Goal: Navigation & Orientation: Go to known website

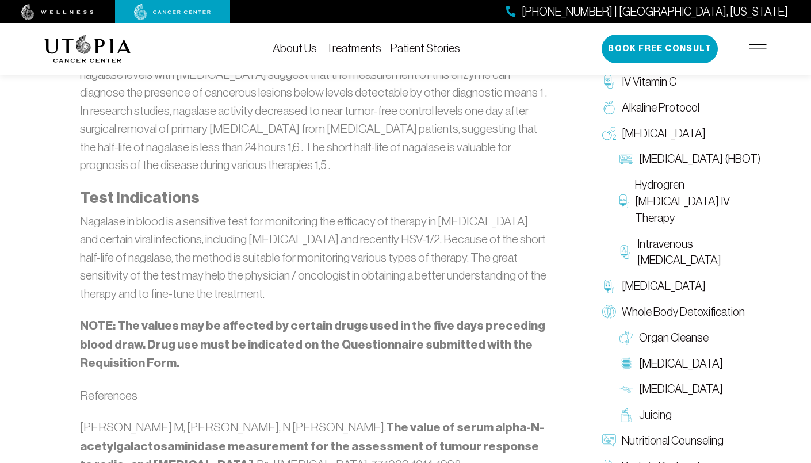
scroll to position [1271, 0]
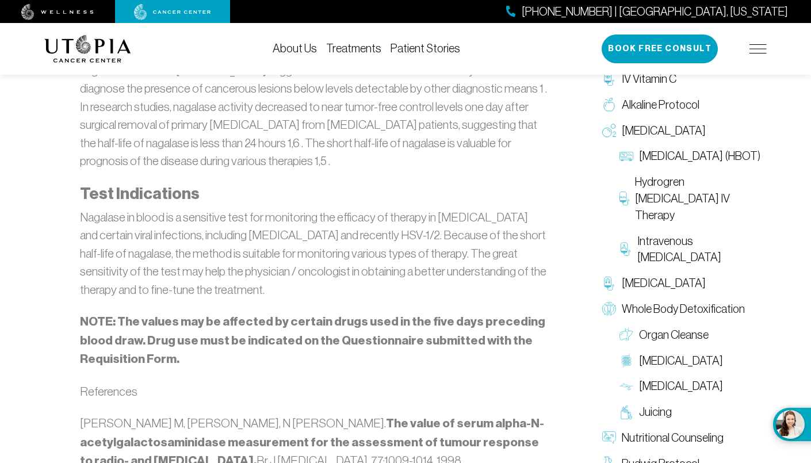
click at [97, 62] on img at bounding box center [87, 49] width 87 height 28
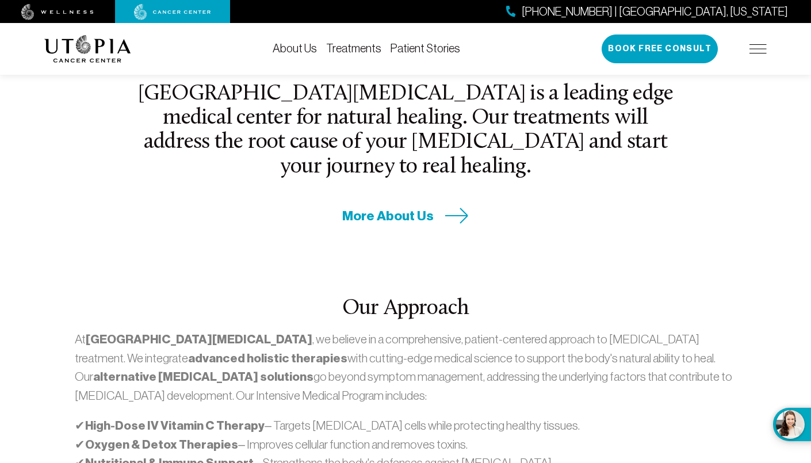
scroll to position [471, 0]
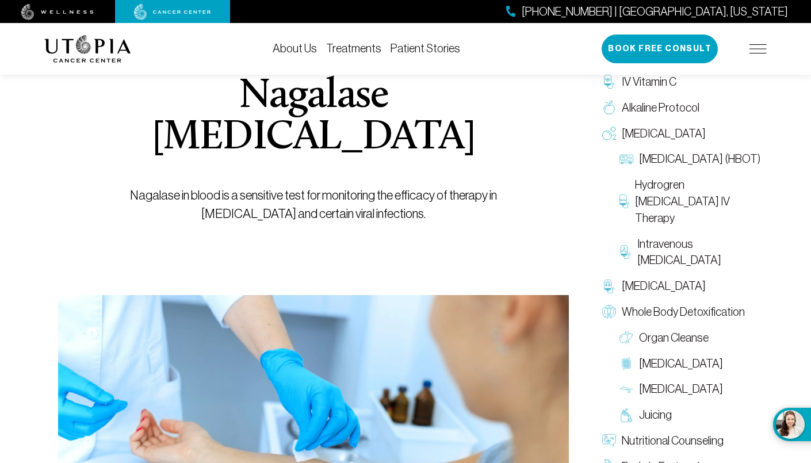
scroll to position [749, 0]
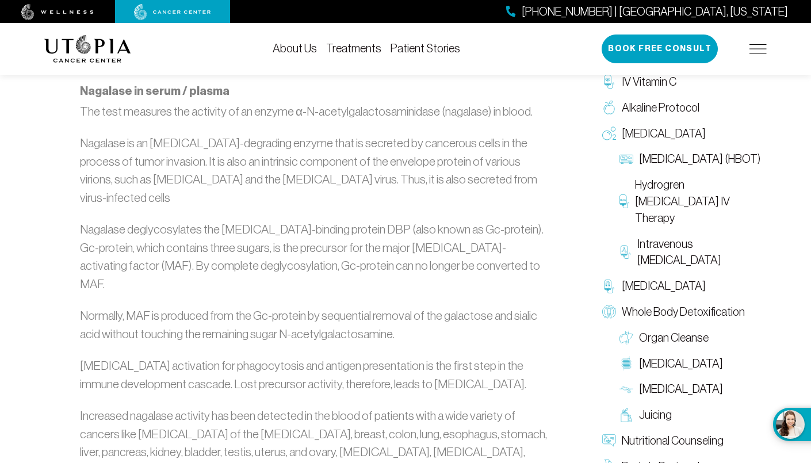
click at [89, 45] on img at bounding box center [87, 49] width 87 height 28
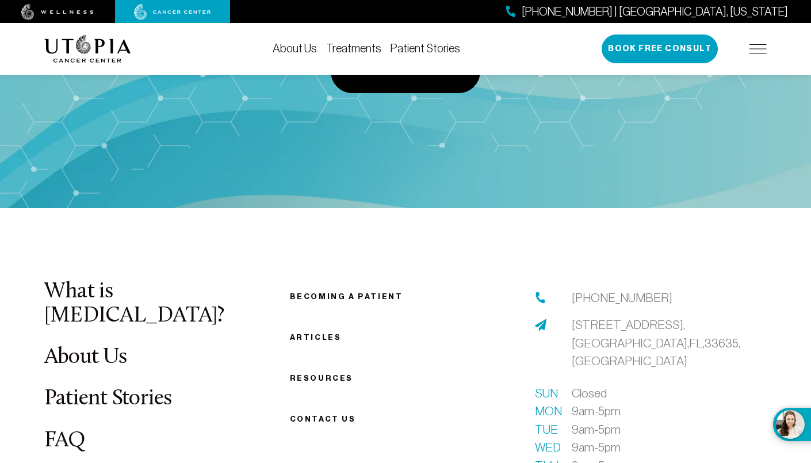
scroll to position [4340, 0]
